Goal: Transaction & Acquisition: Purchase product/service

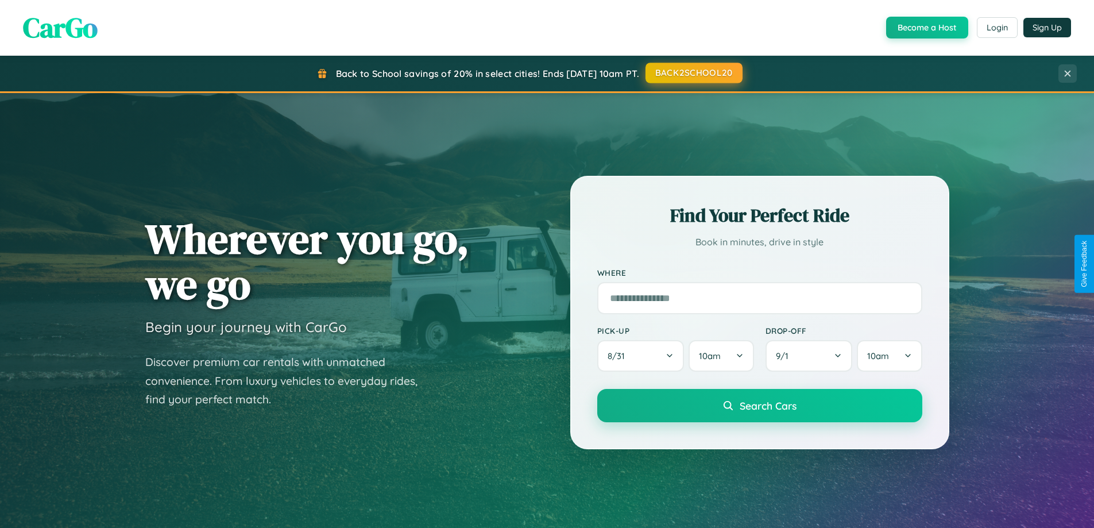
click at [693, 73] on button "BACK2SCHOOL20" at bounding box center [693, 73] width 97 height 21
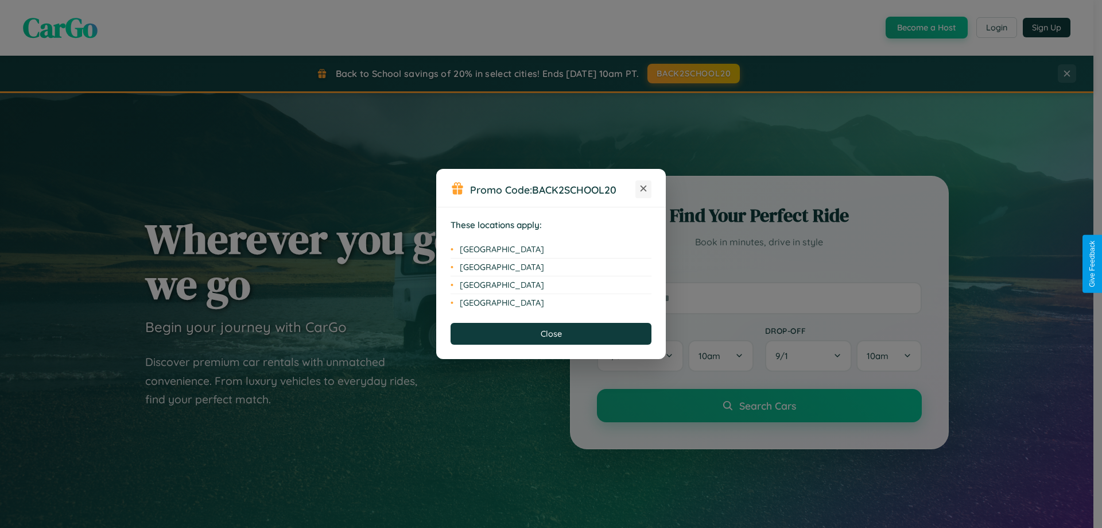
click at [644, 189] on icon at bounding box center [644, 188] width 6 height 6
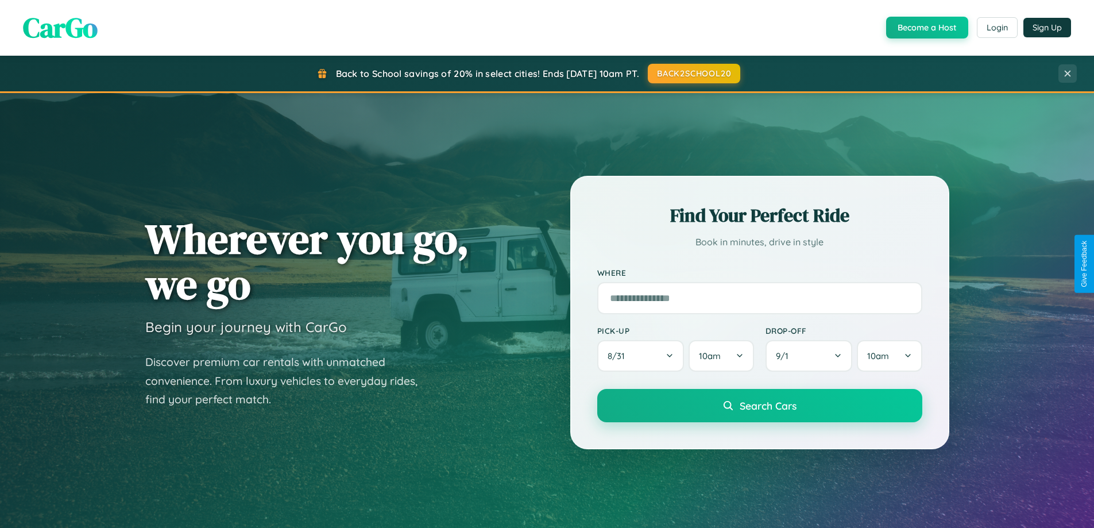
scroll to position [34, 0]
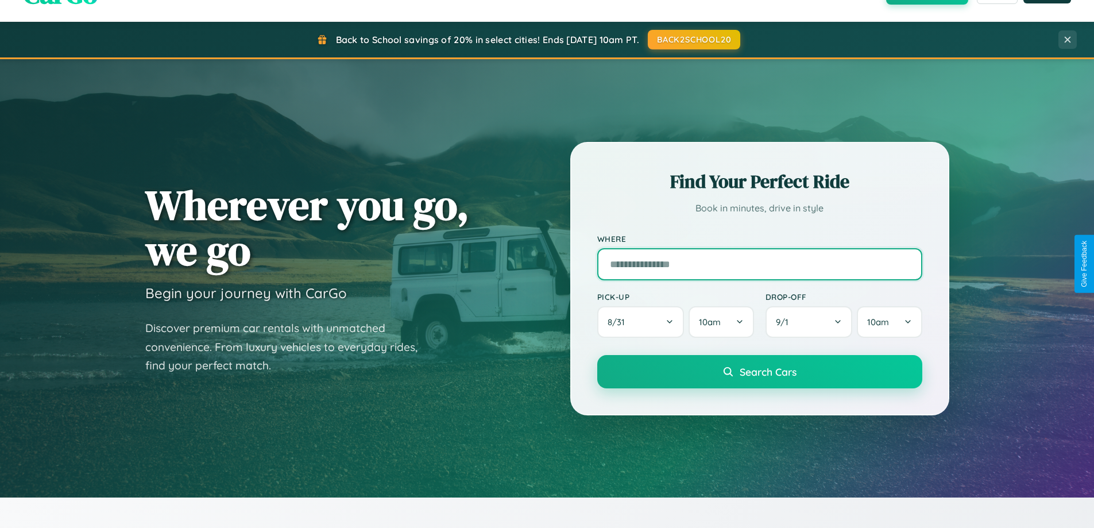
click at [759, 263] on input "text" at bounding box center [759, 264] width 325 height 32
type input "*******"
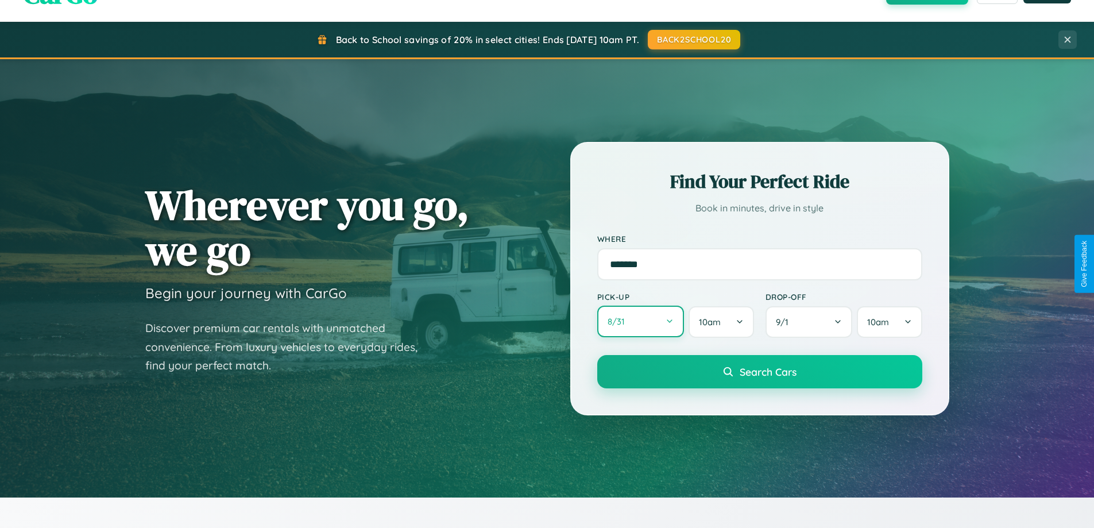
click at [640, 321] on button "8 / 31" at bounding box center [640, 321] width 87 height 32
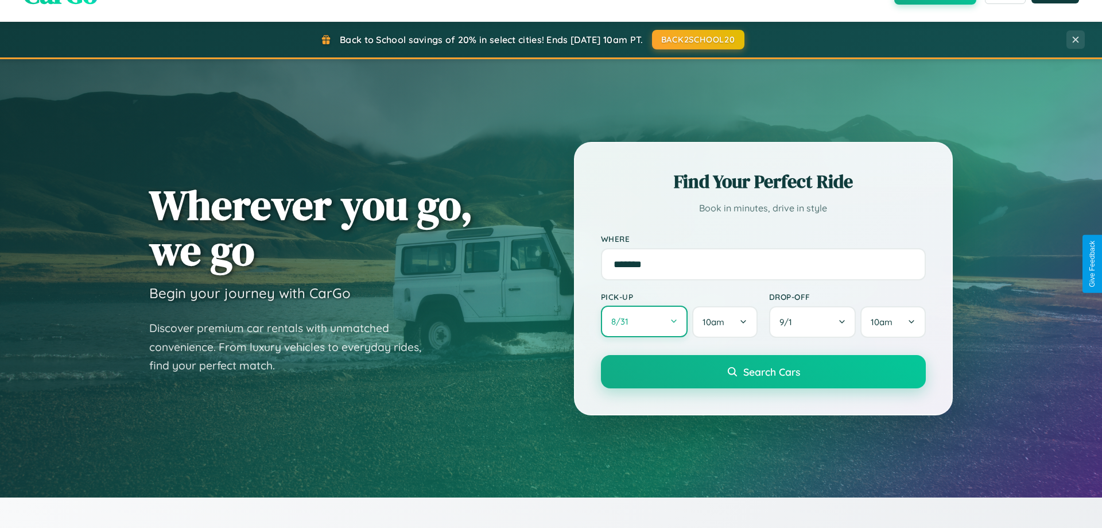
select select "*"
select select "****"
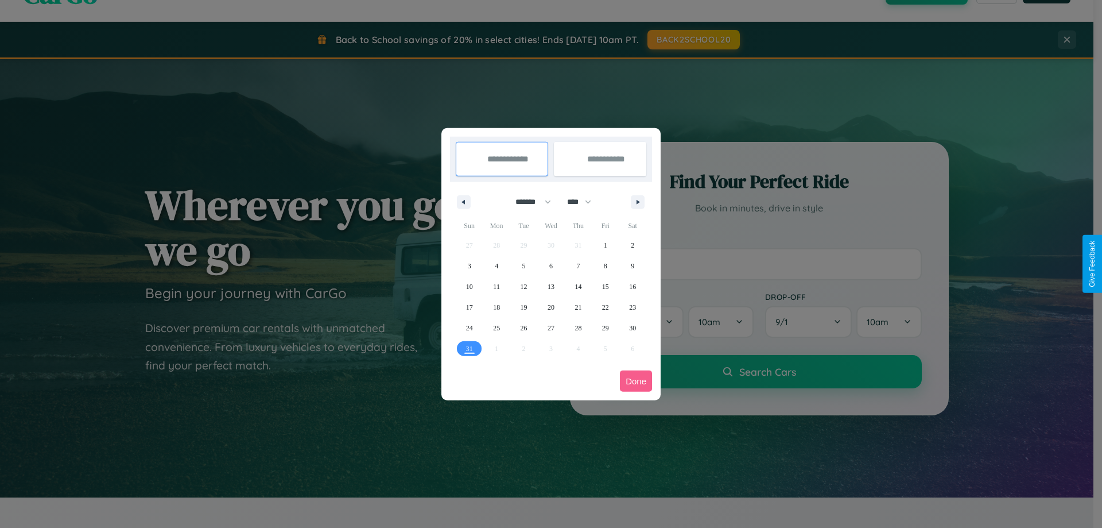
click at [528, 201] on select "******* ******** ***** ***** *** **** **** ****** ********* ******* ******** **…" at bounding box center [531, 201] width 49 height 19
select select "*"
drag, startPoint x: 584, startPoint y: 201, endPoint x: 551, endPoint y: 230, distance: 44.0
click at [584, 201] on select "**** **** **** **** **** **** **** **** **** **** **** **** **** **** **** ****…" at bounding box center [578, 201] width 34 height 19
select select "****"
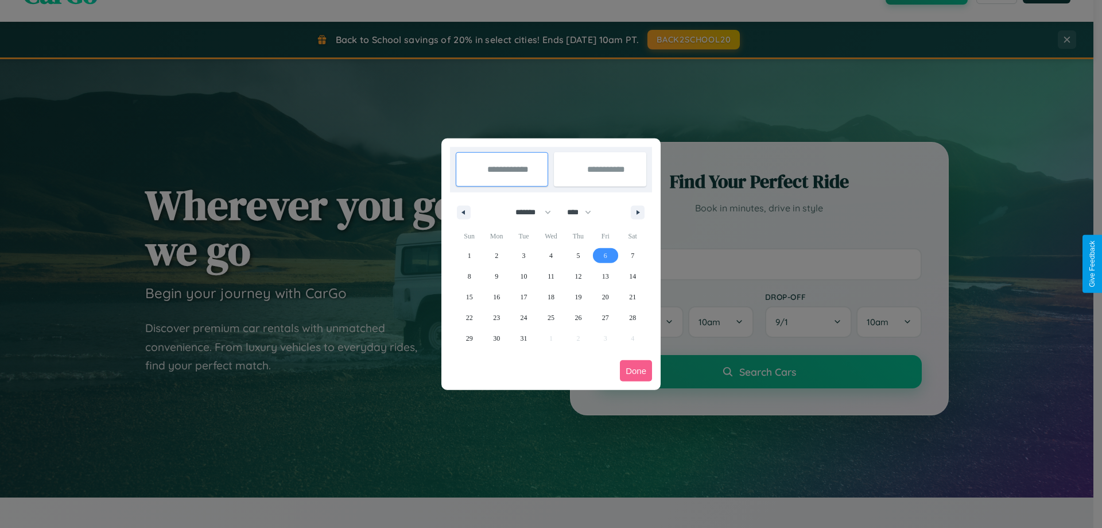
click at [605, 255] on span "6" at bounding box center [605, 255] width 3 height 21
type input "**********"
click at [469, 276] on span "8" at bounding box center [469, 276] width 3 height 21
type input "**********"
click at [636, 370] on button "Done" at bounding box center [636, 370] width 32 height 21
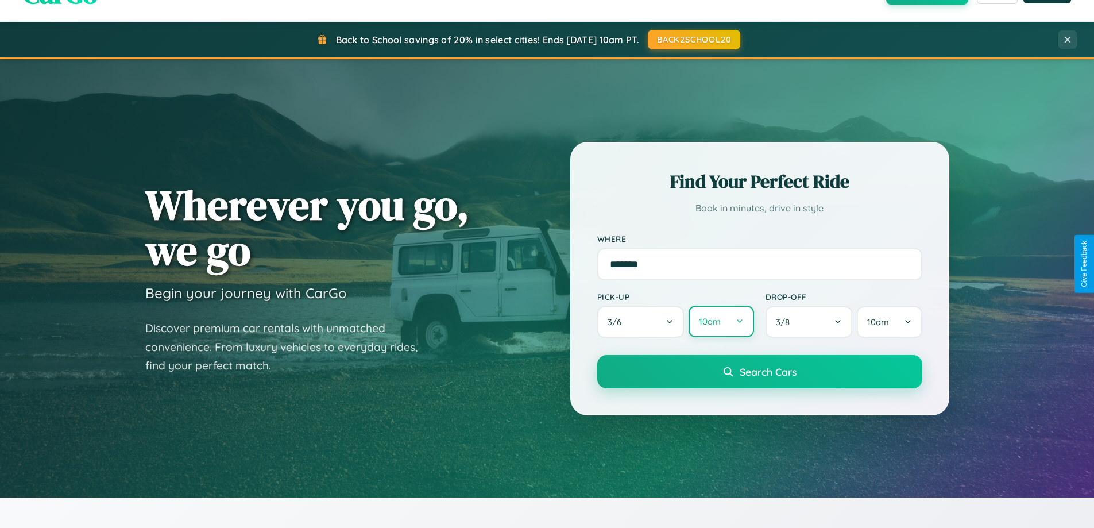
click at [720, 322] on button "10am" at bounding box center [720, 321] width 65 height 32
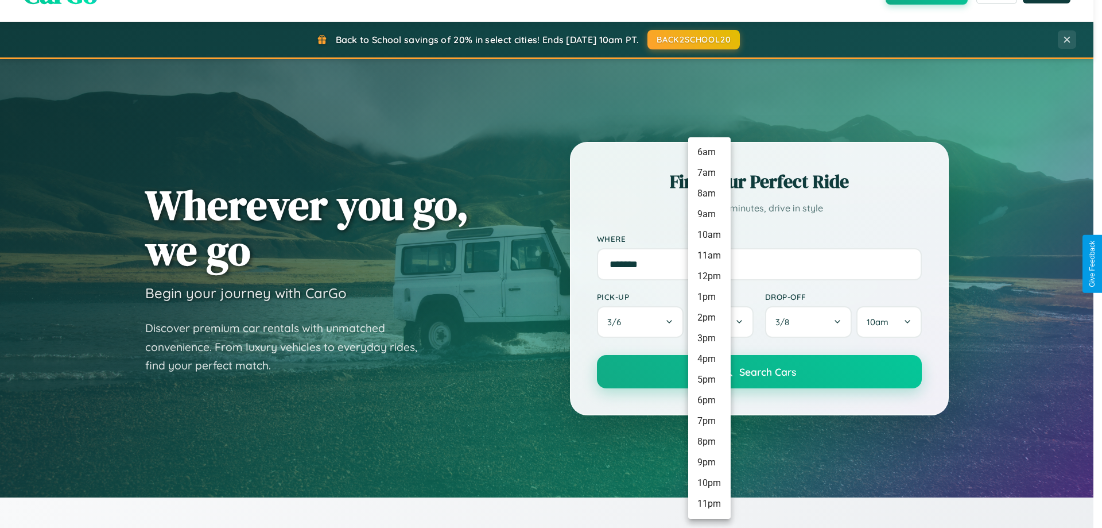
click at [709, 317] on li "2pm" at bounding box center [709, 317] width 42 height 21
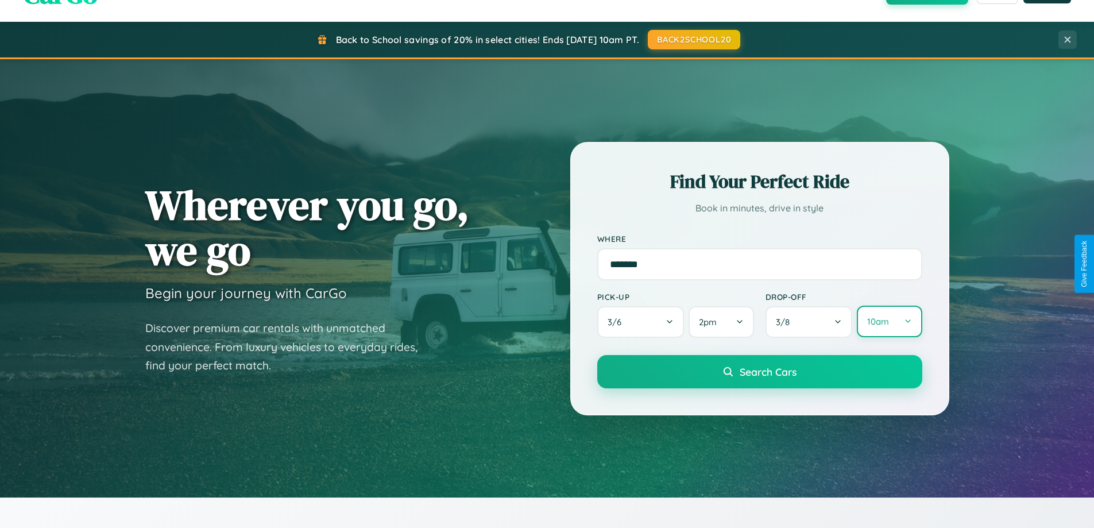
click at [889, 321] on button "10am" at bounding box center [889, 321] width 65 height 32
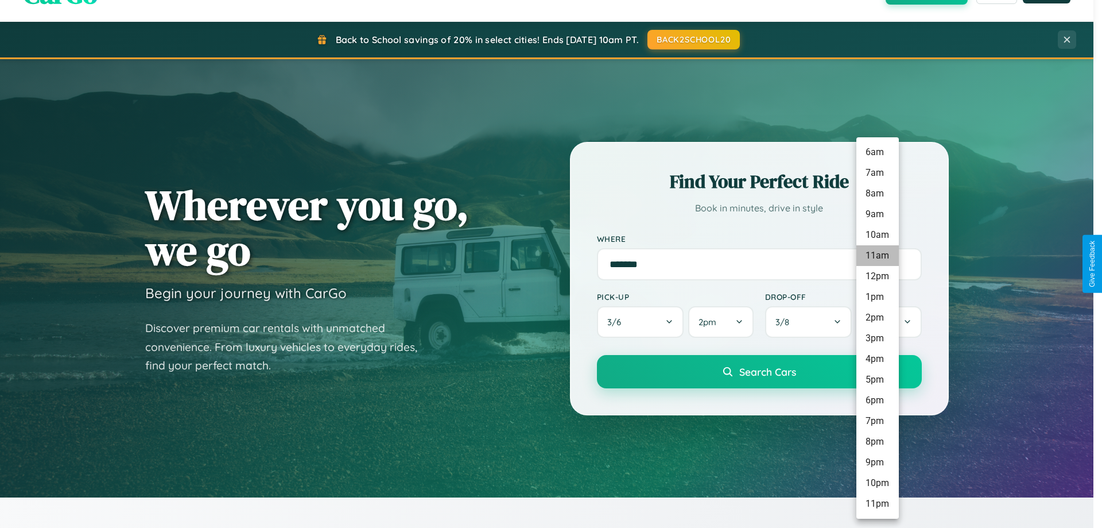
click at [877, 255] on li "11am" at bounding box center [878, 255] width 42 height 21
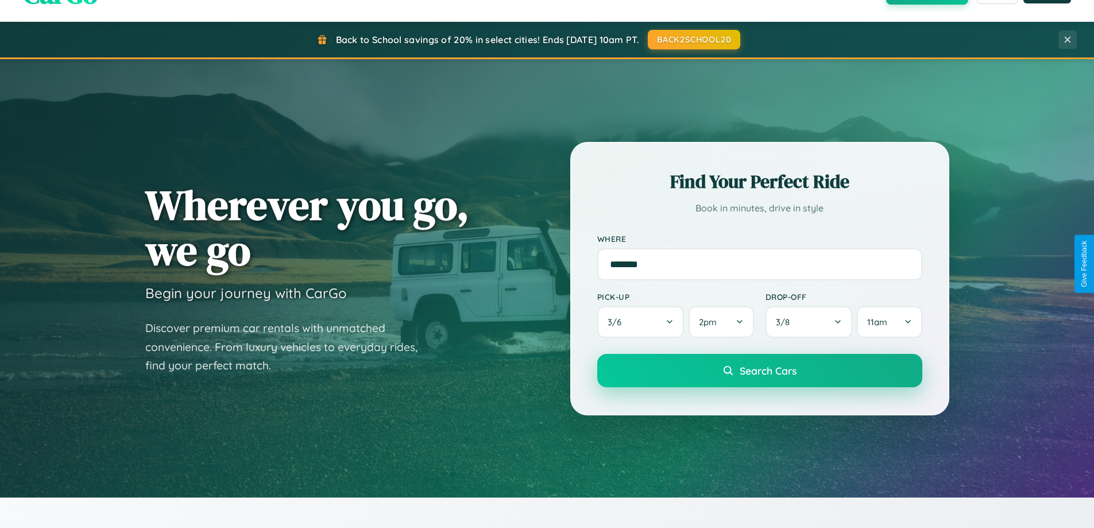
click at [759, 371] on span "Search Cars" at bounding box center [767, 370] width 57 height 13
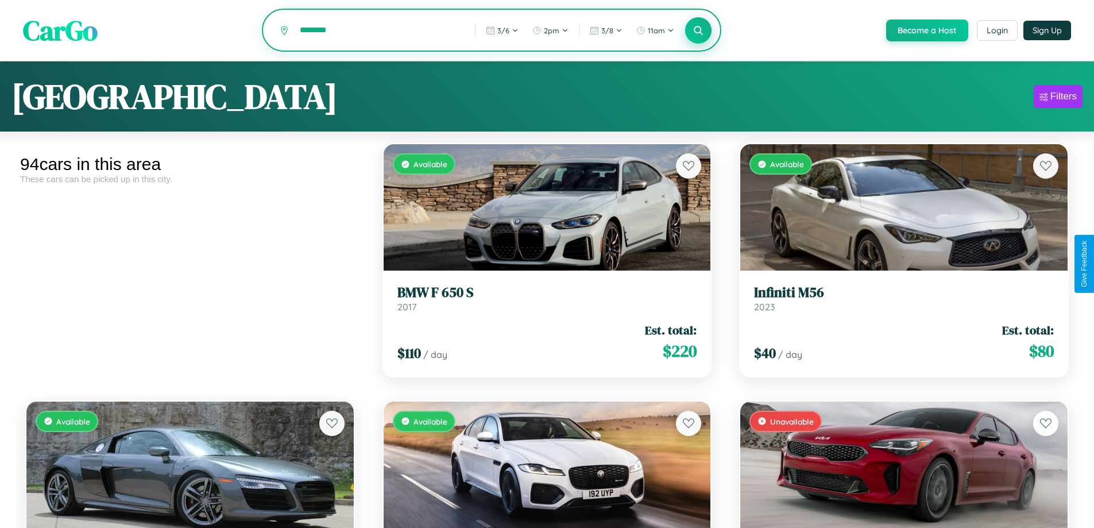
type input "********"
click at [697, 30] on icon at bounding box center [698, 30] width 11 height 11
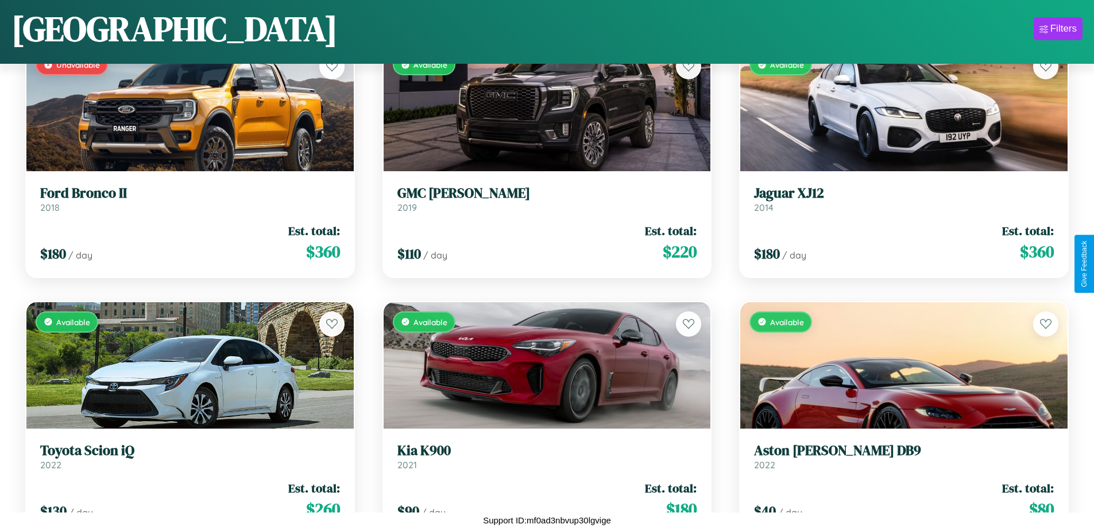
scroll to position [6845, 0]
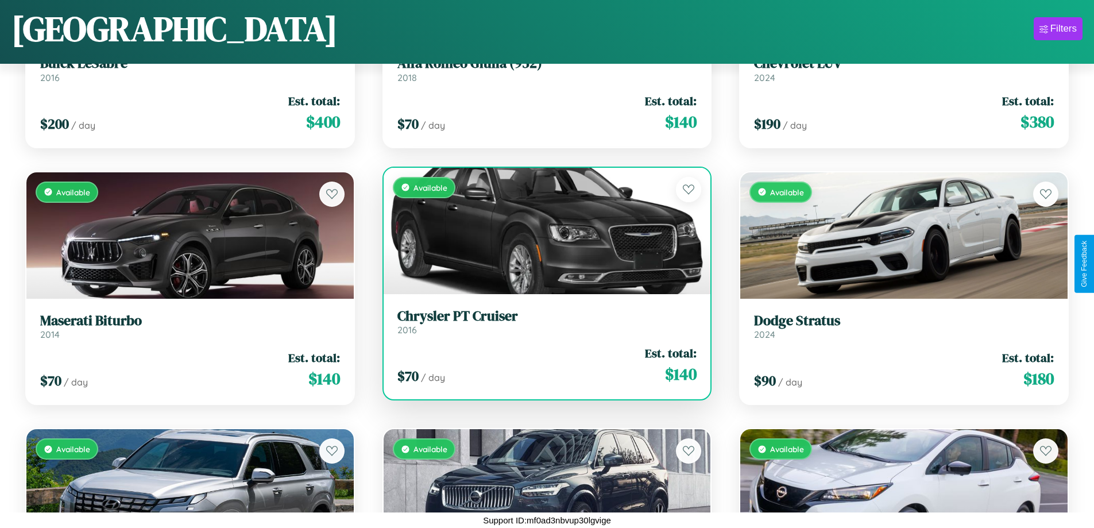
click at [542, 231] on div "Available" at bounding box center [546, 231] width 327 height 126
click at [542, 230] on div "Available" at bounding box center [546, 231] width 327 height 126
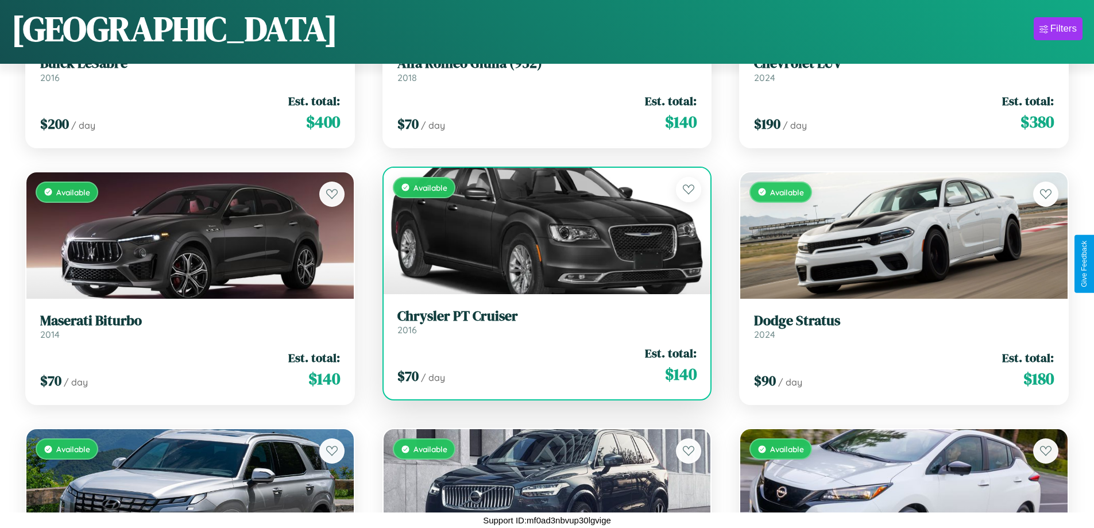
click at [542, 230] on div "Available" at bounding box center [546, 231] width 327 height 126
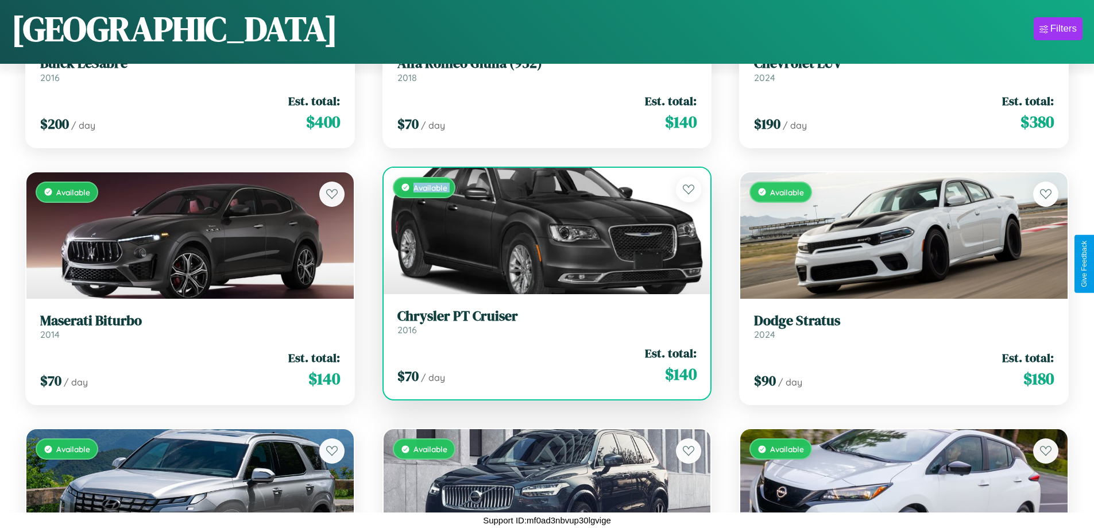
click at [542, 230] on div "Available" at bounding box center [546, 231] width 327 height 126
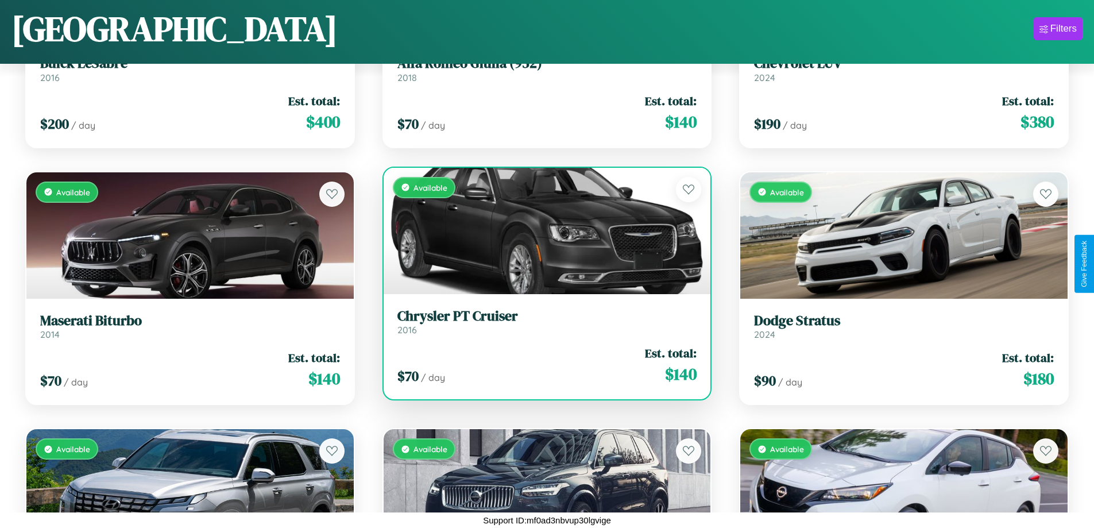
click at [542, 230] on div "Available" at bounding box center [546, 231] width 327 height 126
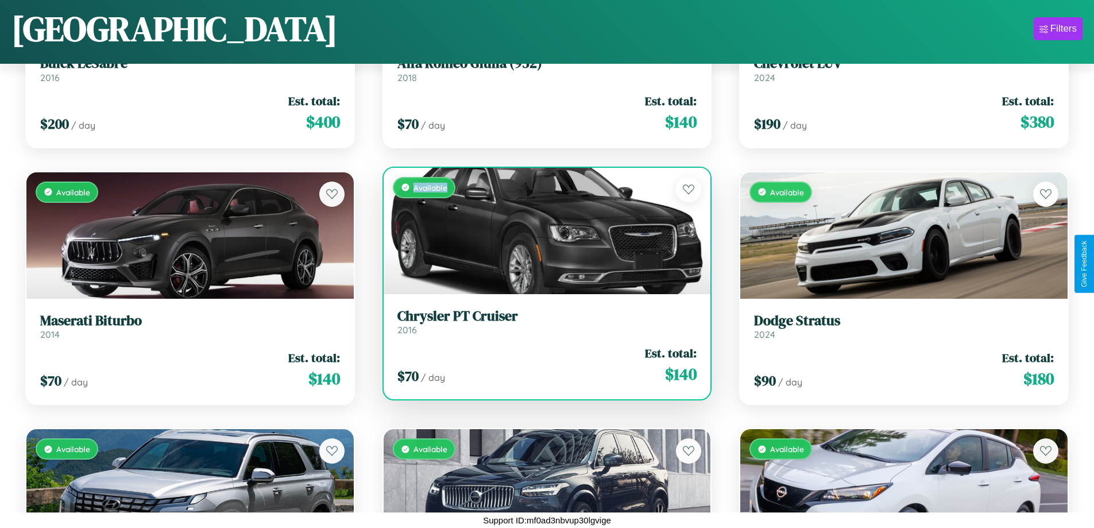
click at [542, 230] on div "Available" at bounding box center [546, 231] width 327 height 126
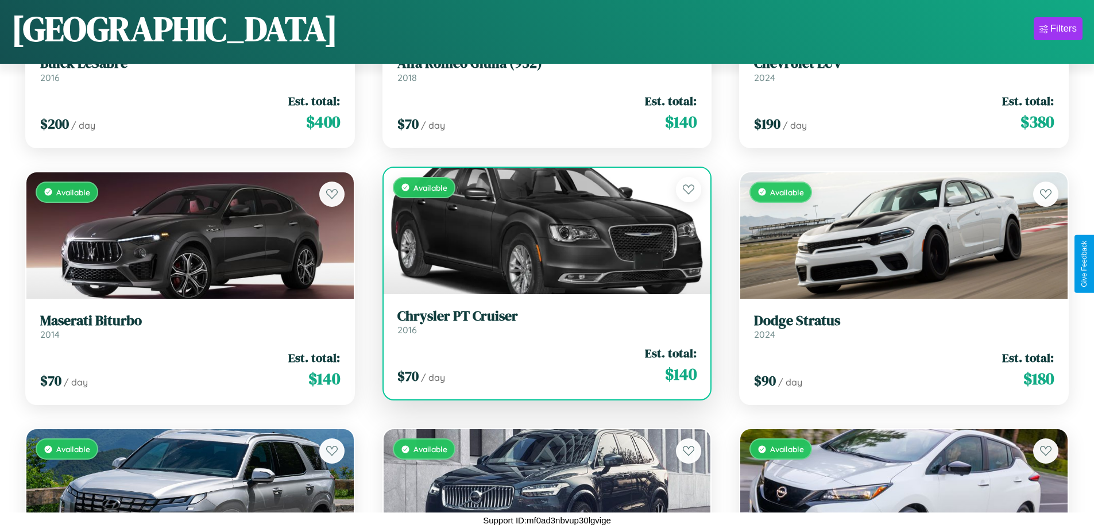
click at [542, 321] on h3 "Chrysler PT Cruiser" at bounding box center [547, 316] width 300 height 17
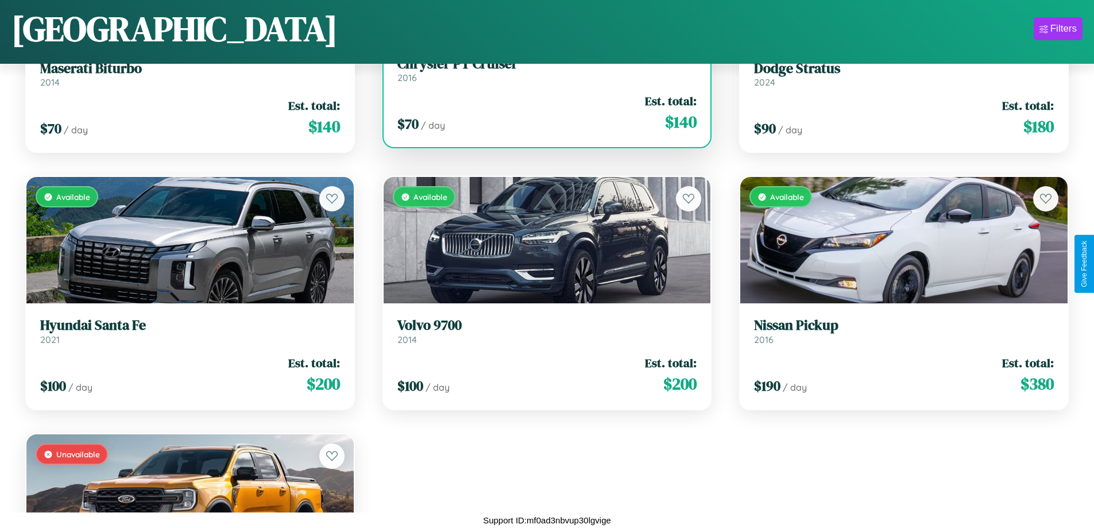
scroll to position [7102, 0]
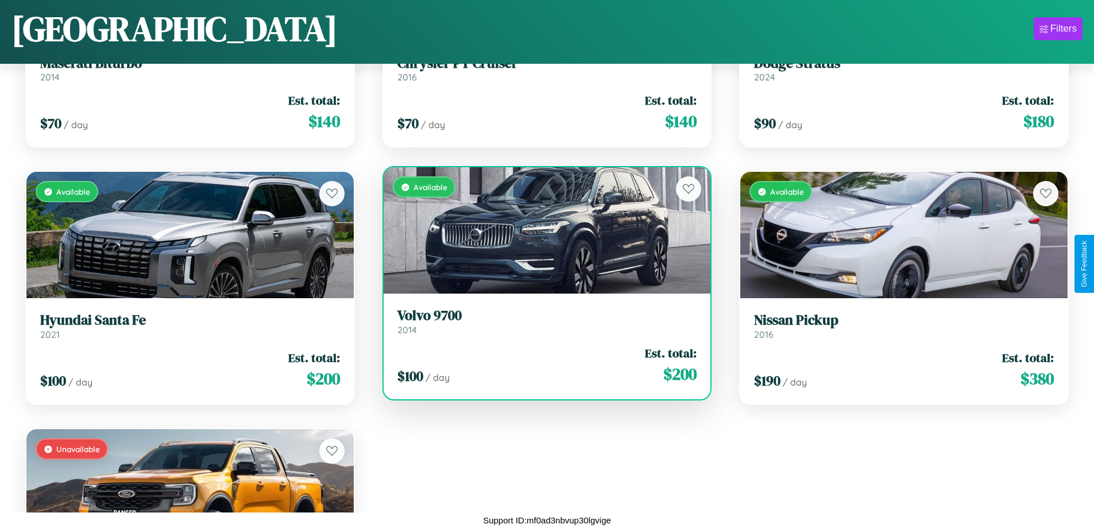
click at [542, 321] on h3 "Volvo 9700" at bounding box center [547, 315] width 300 height 17
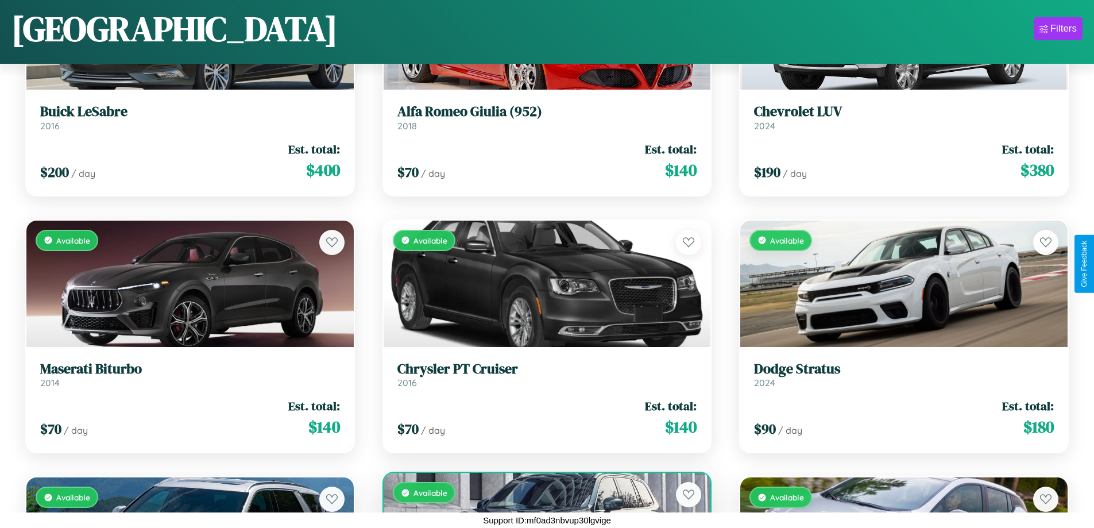
scroll to position [5303, 0]
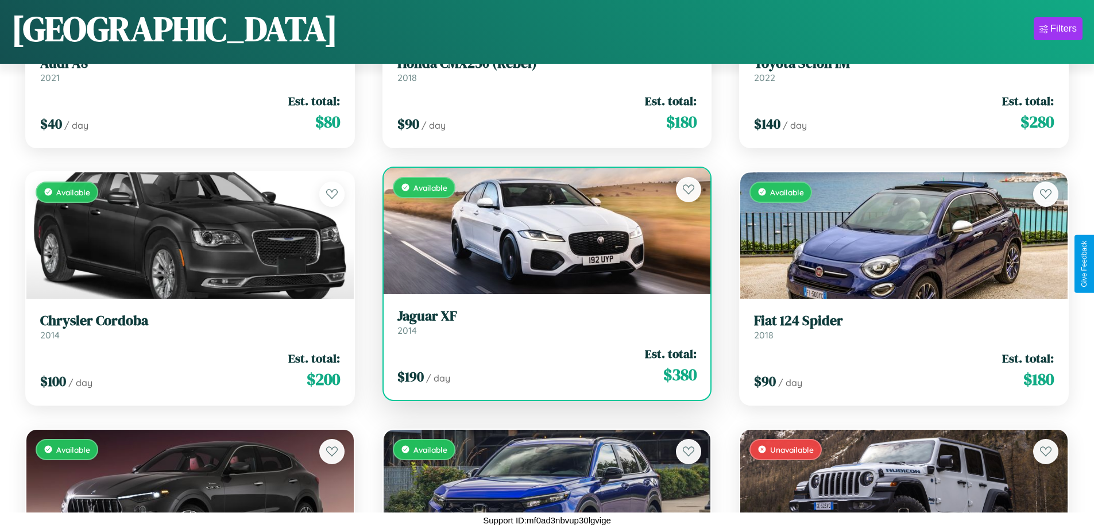
click at [542, 321] on h3 "Jaguar XF" at bounding box center [547, 316] width 300 height 17
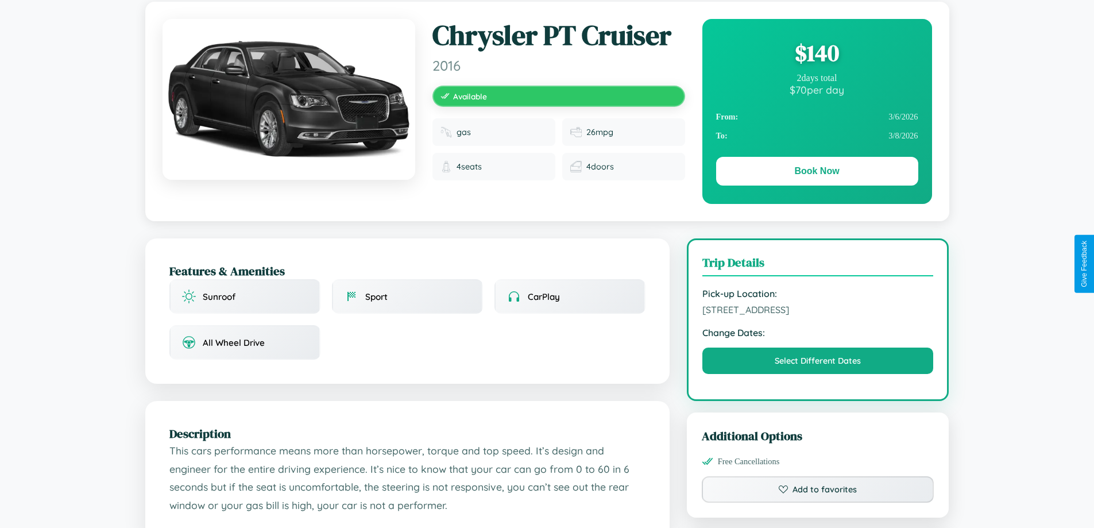
scroll to position [118, 0]
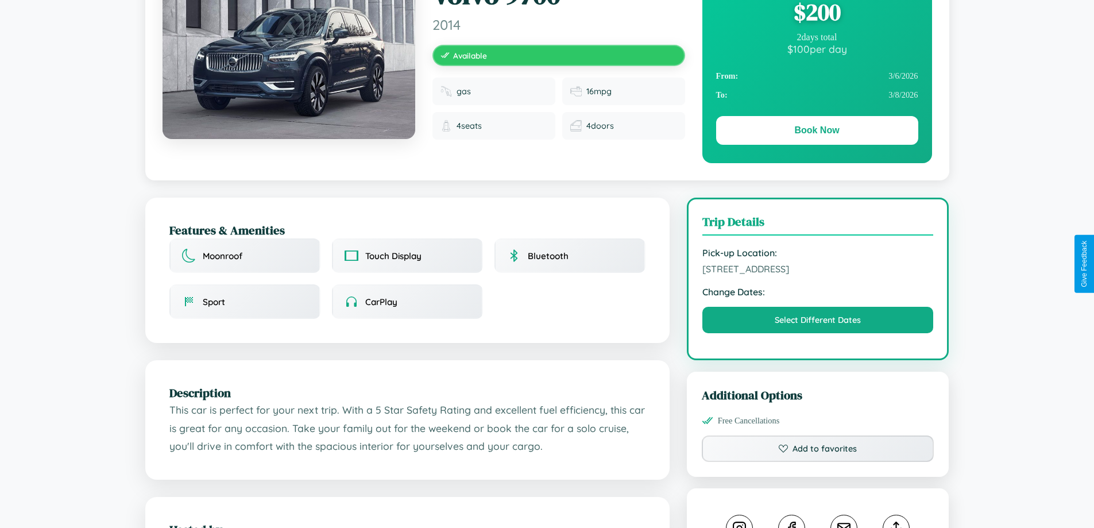
scroll to position [118, 0]
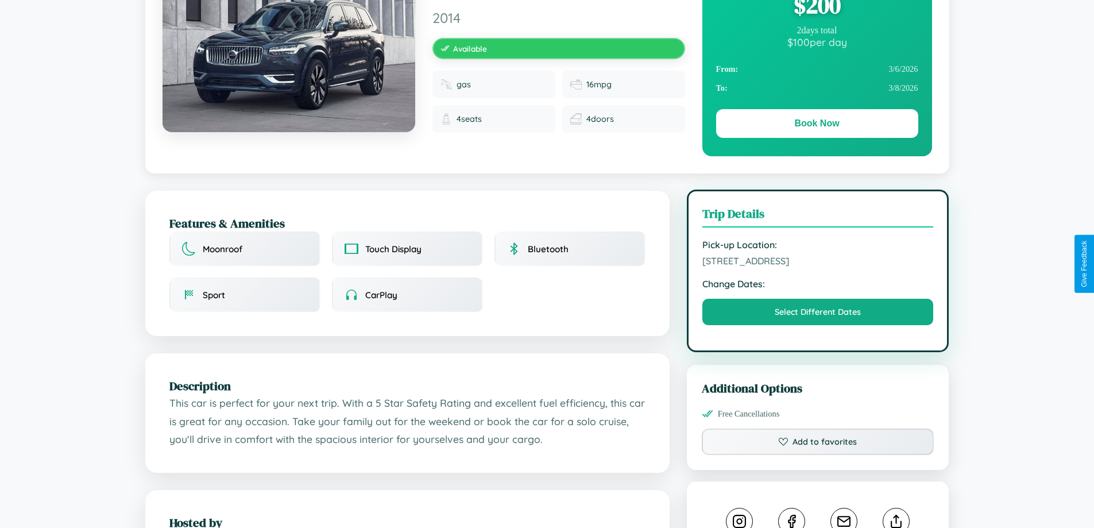
click at [817, 263] on span "8661 Main Street Yokohama 99087 Japan" at bounding box center [817, 260] width 231 height 11
click at [817, 262] on span "8661 Main Street Yokohama 99087 Japan" at bounding box center [817, 260] width 231 height 11
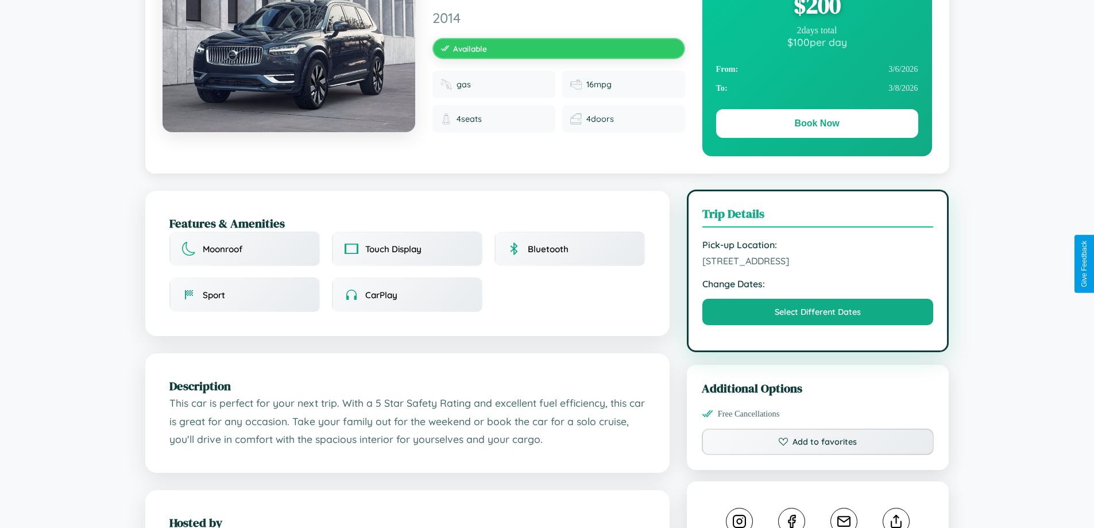
click at [817, 262] on span "8661 Main Street Yokohama 99087 Japan" at bounding box center [817, 260] width 231 height 11
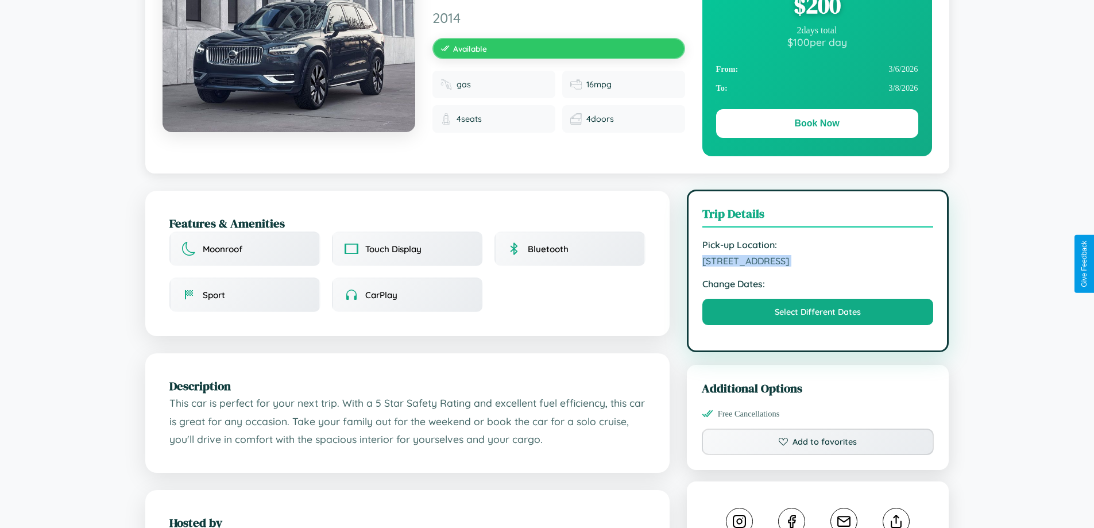
click at [817, 262] on span "8661 Main Street Yokohama 99087 Japan" at bounding box center [817, 260] width 231 height 11
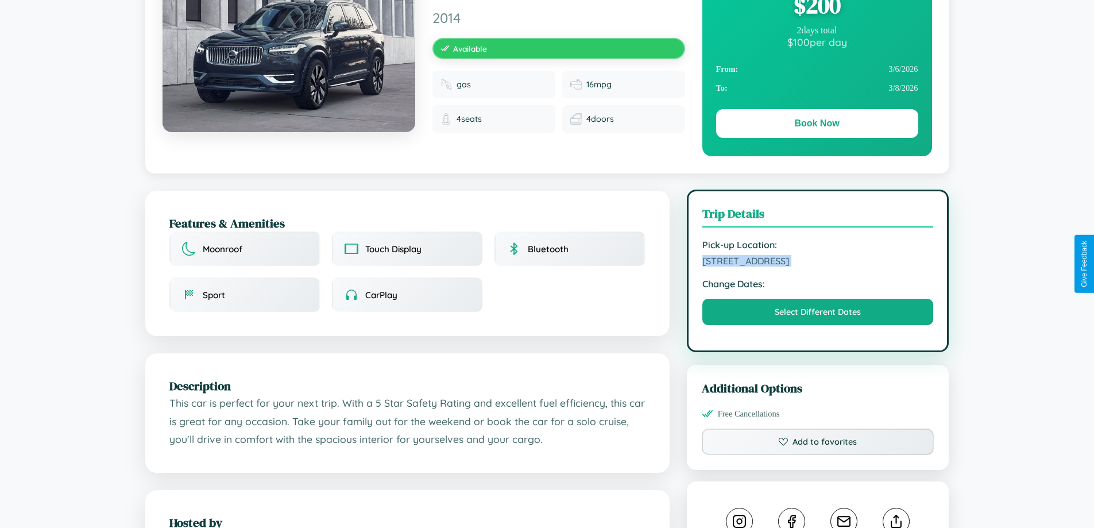
click at [817, 262] on span "8661 Main Street Yokohama 99087 Japan" at bounding box center [817, 260] width 231 height 11
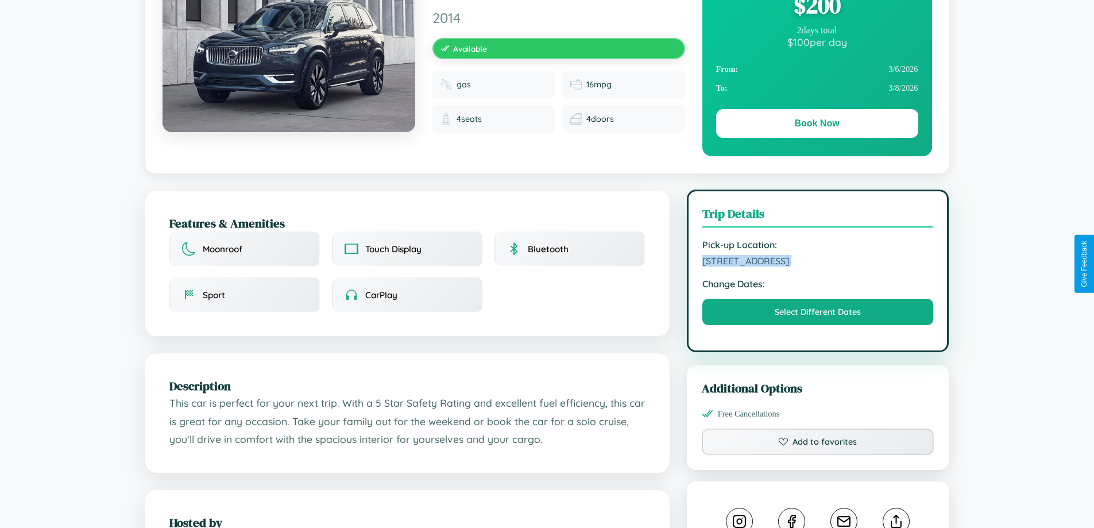
click at [817, 262] on span "8661 Main Street Yokohama 99087 Japan" at bounding box center [817, 260] width 231 height 11
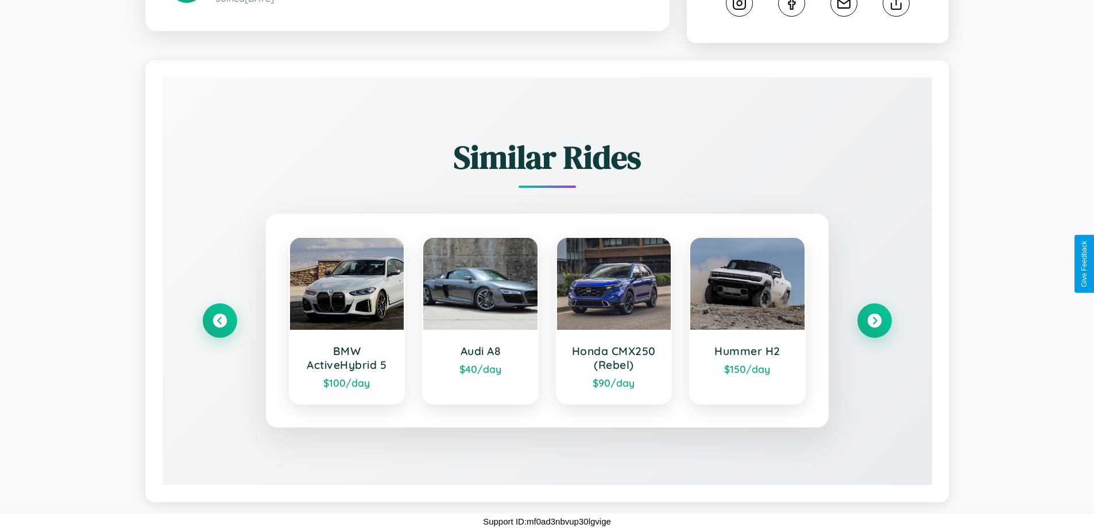
scroll to position [639, 0]
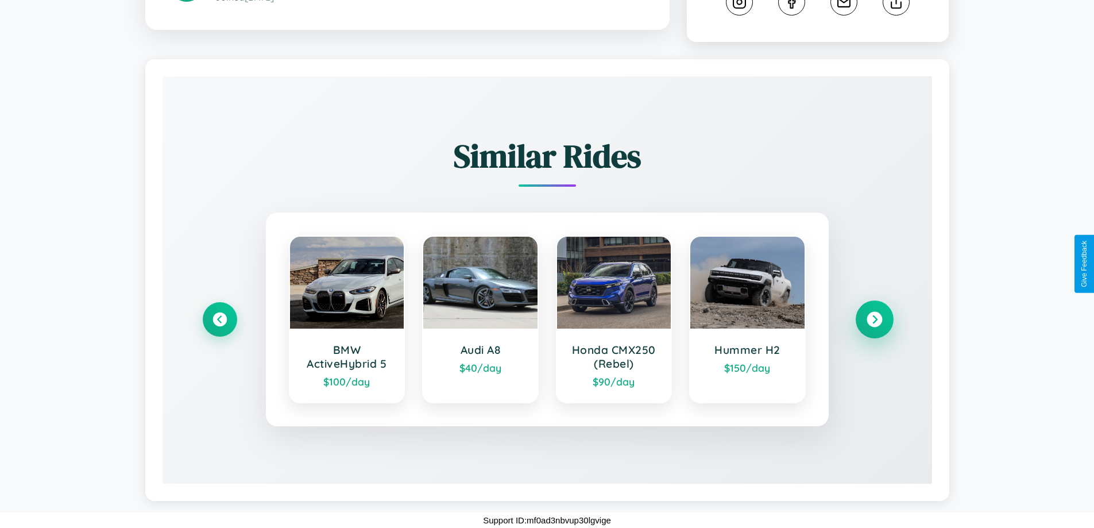
click at [874, 319] on icon at bounding box center [873, 319] width 15 height 15
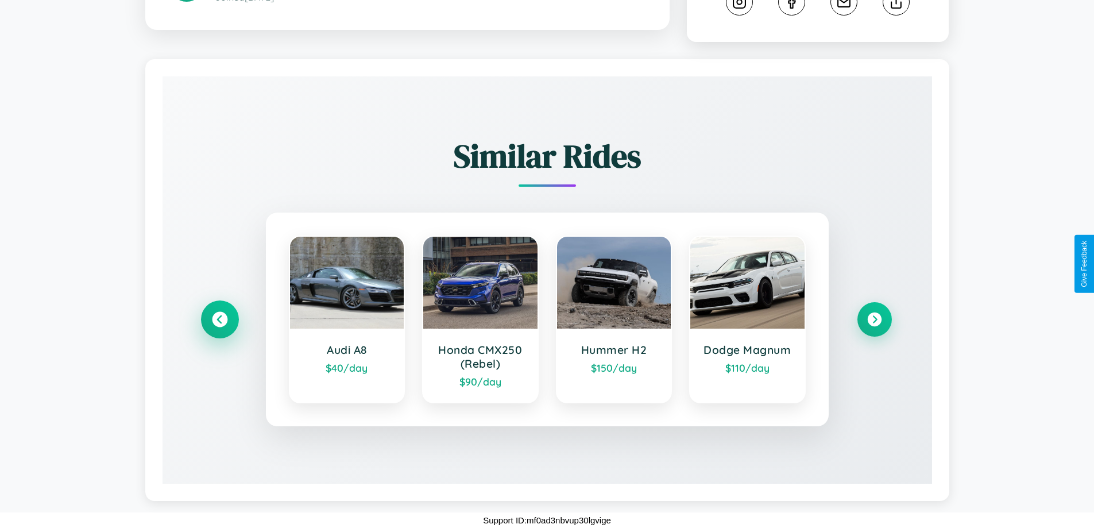
click at [219, 319] on icon at bounding box center [219, 319] width 15 height 15
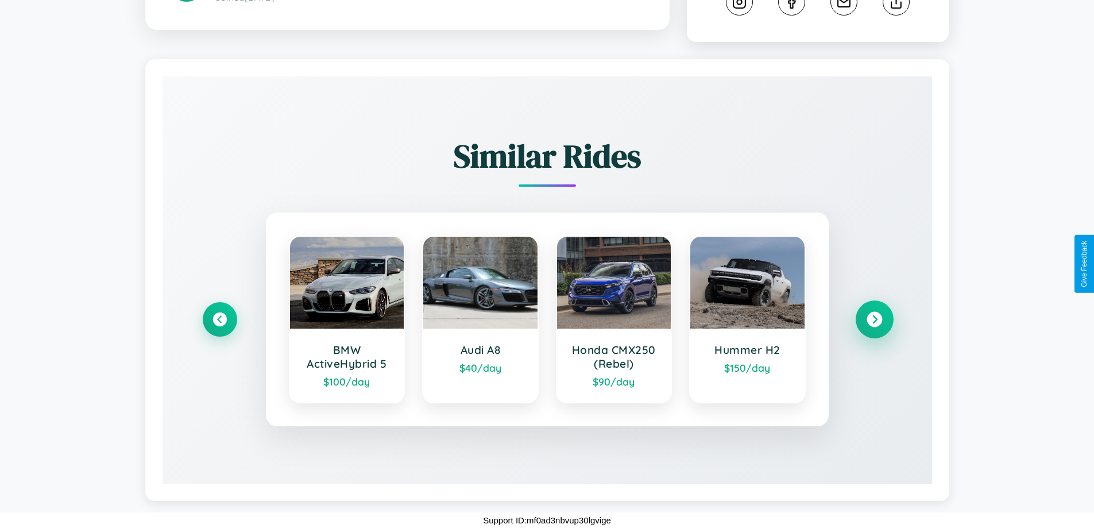
click at [874, 319] on icon at bounding box center [873, 319] width 15 height 15
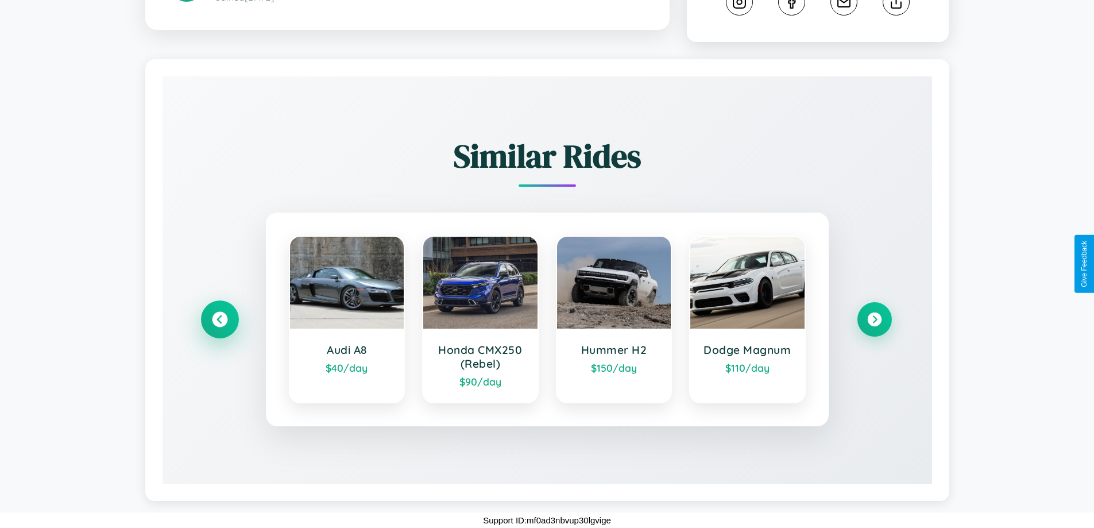
click at [219, 319] on icon at bounding box center [219, 319] width 15 height 15
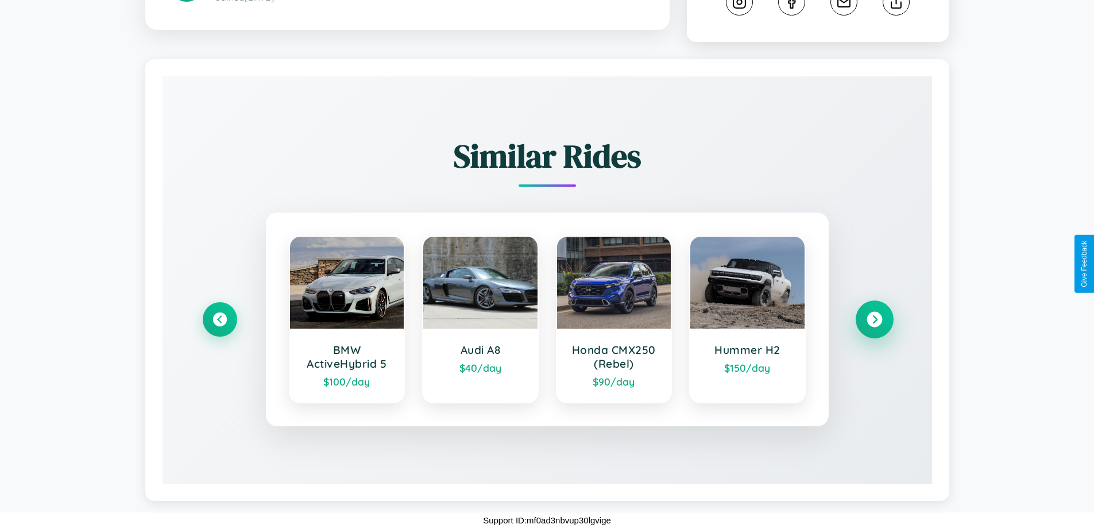
click at [874, 319] on icon at bounding box center [873, 319] width 15 height 15
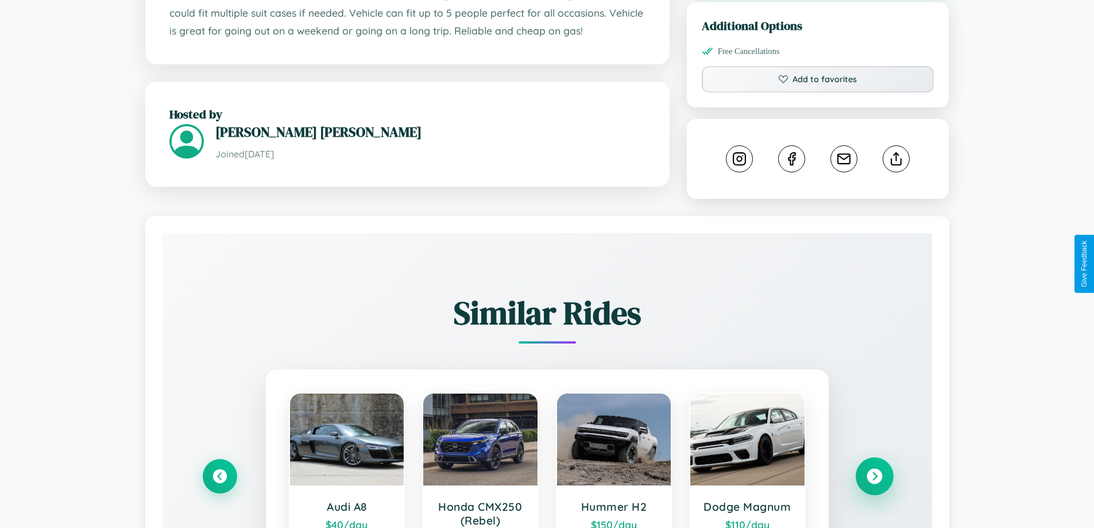
scroll to position [377, 0]
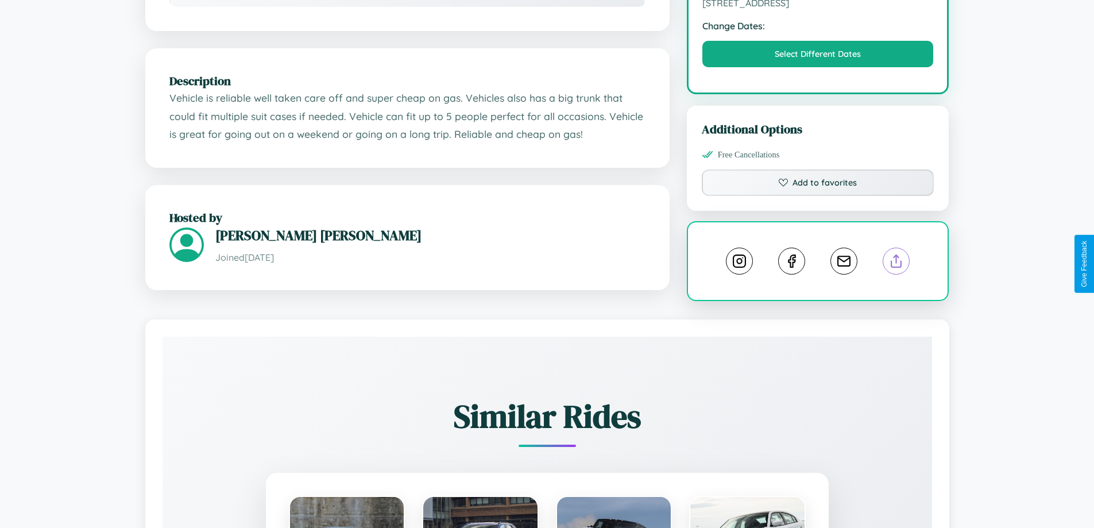
click at [896, 263] on line at bounding box center [896, 259] width 0 height 8
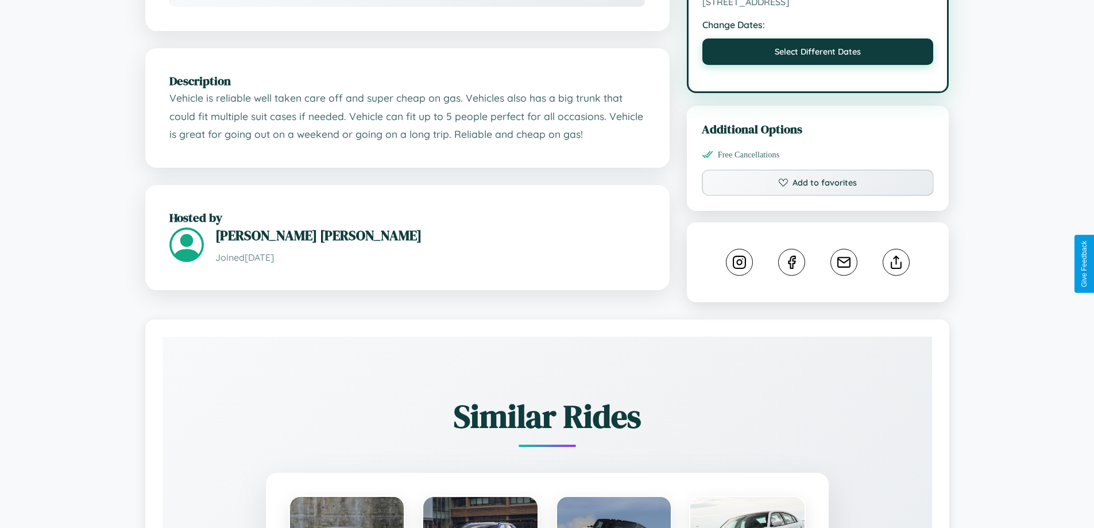
click at [817, 54] on button "Select Different Dates" at bounding box center [817, 51] width 231 height 26
select select "*"
select select "****"
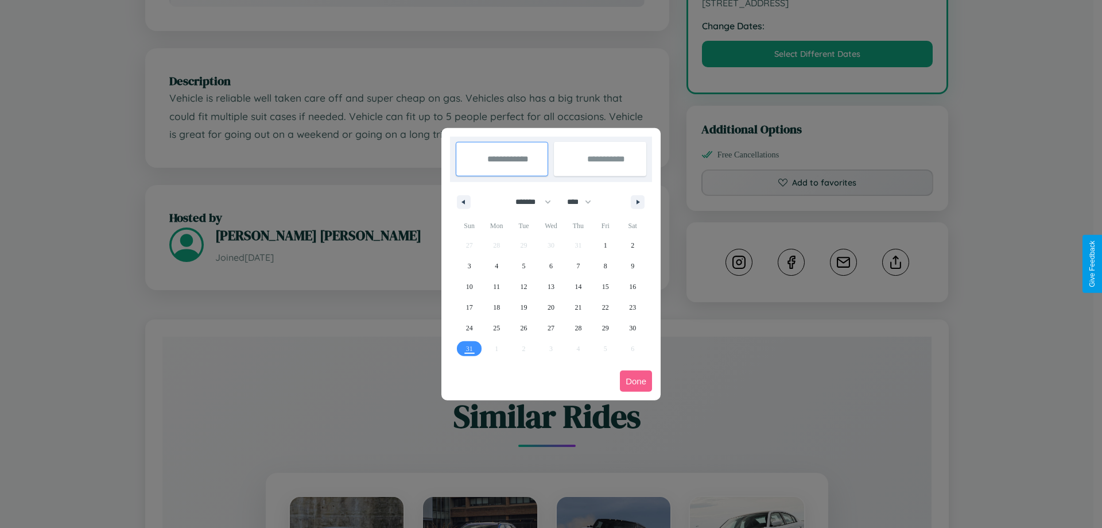
drag, startPoint x: 528, startPoint y: 201, endPoint x: 551, endPoint y: 230, distance: 36.8
click at [528, 201] on select "******* ******** ***** ***** *** **** **** ****** ********* ******* ******** **…" at bounding box center [531, 201] width 49 height 19
select select "*"
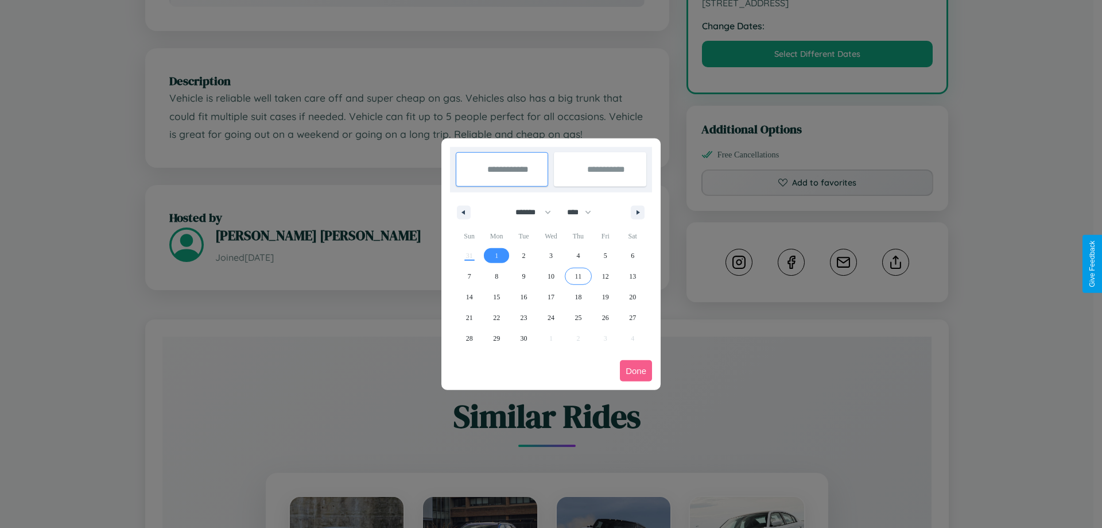
click at [578, 276] on span "11" at bounding box center [578, 276] width 7 height 21
type input "**********"
click at [605, 296] on span "19" at bounding box center [605, 296] width 7 height 21
type input "**********"
click at [636, 370] on button "Done" at bounding box center [636, 370] width 32 height 21
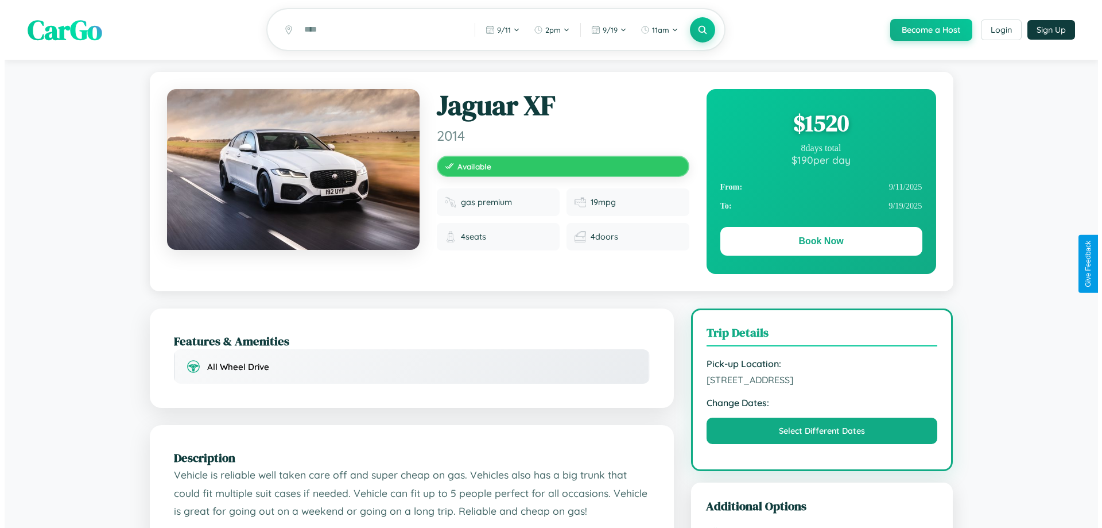
scroll to position [0, 0]
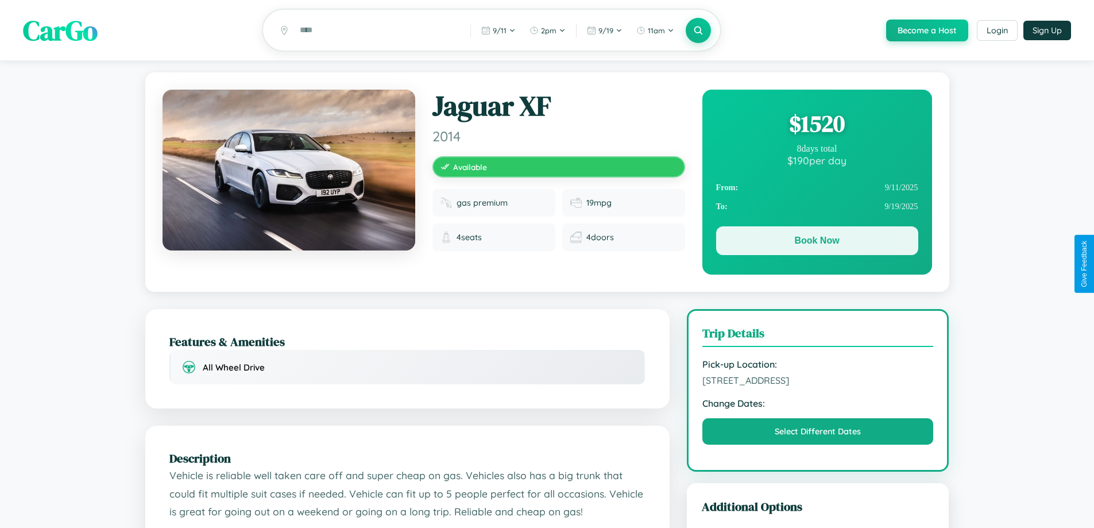
click at [816, 242] on button "Book Now" at bounding box center [817, 240] width 202 height 29
